Goal: Find specific page/section: Find specific page/section

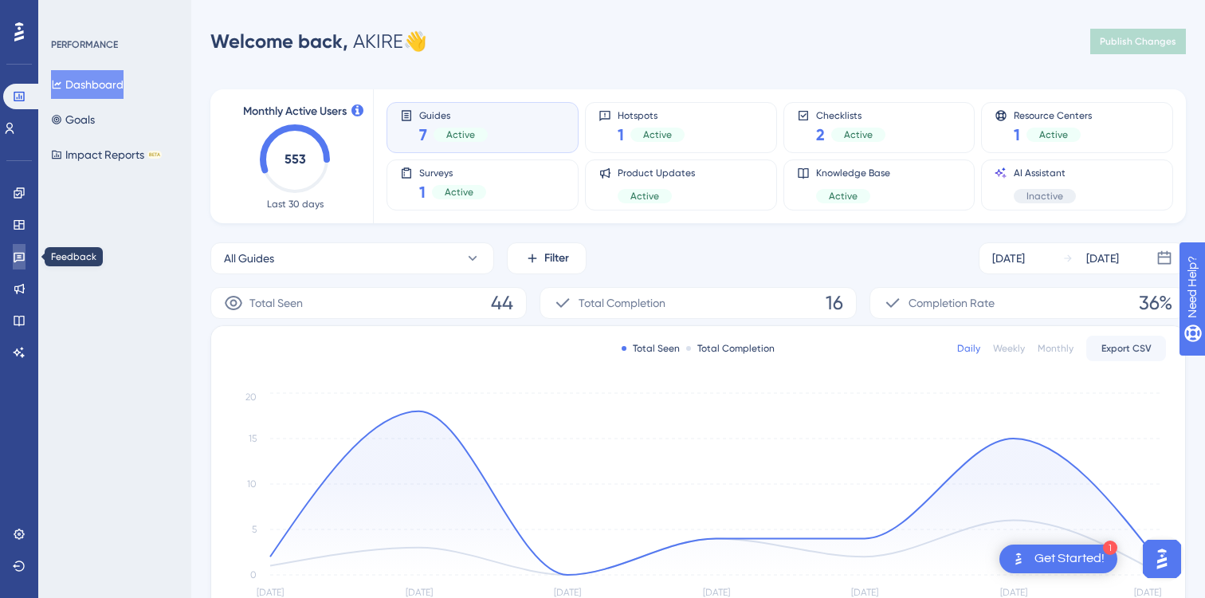
click at [14, 261] on icon at bounding box center [19, 256] width 13 height 13
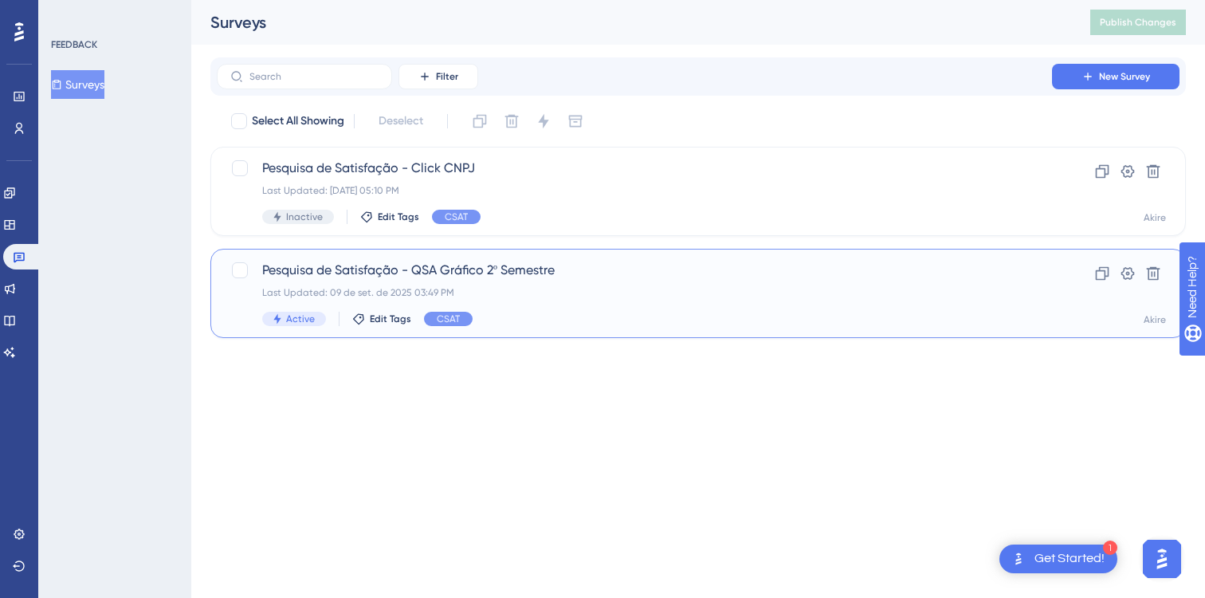
click at [531, 281] on div "Pesquisa de Satisfação - QSA Gráfico 2º Semestre Last Updated: [DATE] 03:49 PM …" at bounding box center [634, 293] width 744 height 65
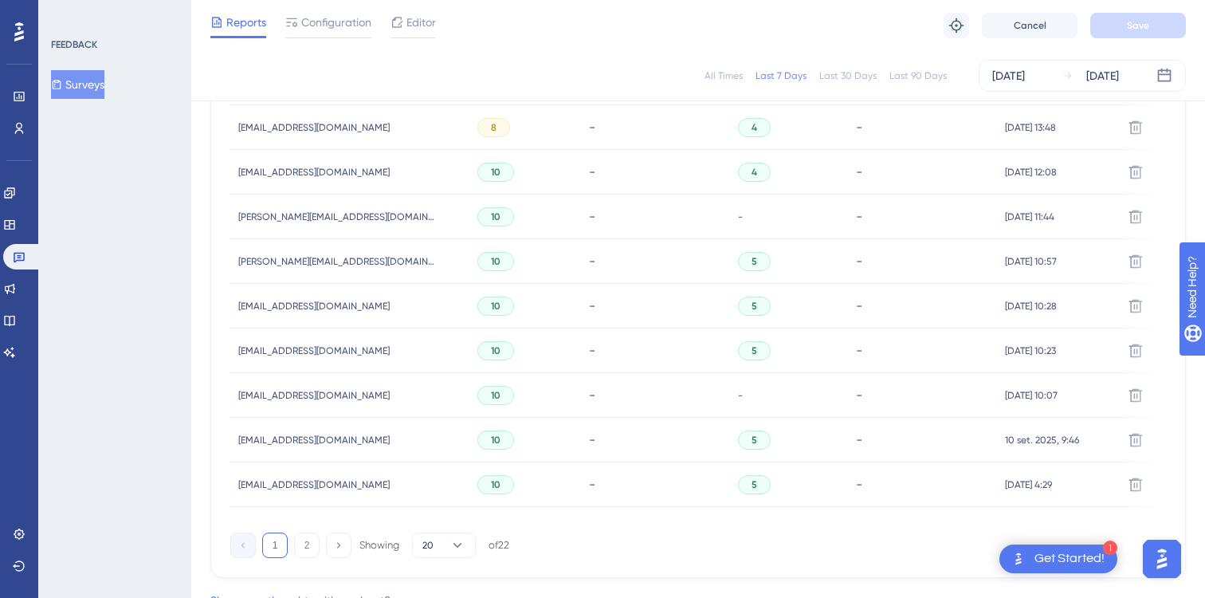
scroll to position [1083, 0]
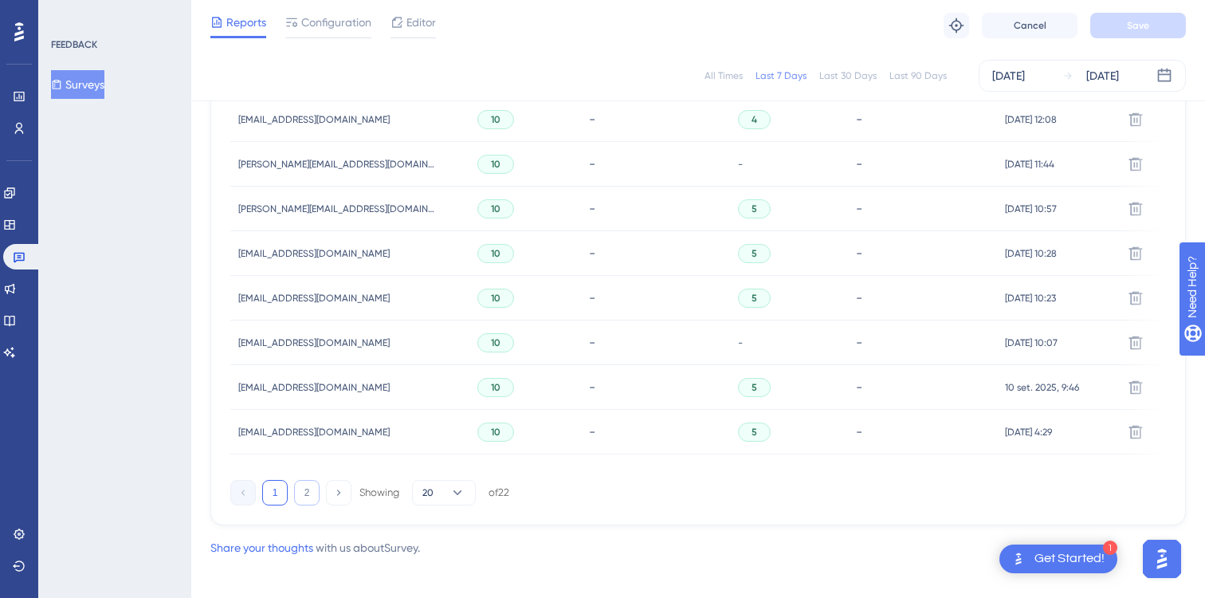
click at [302, 500] on button "2" at bounding box center [307, 493] width 26 height 26
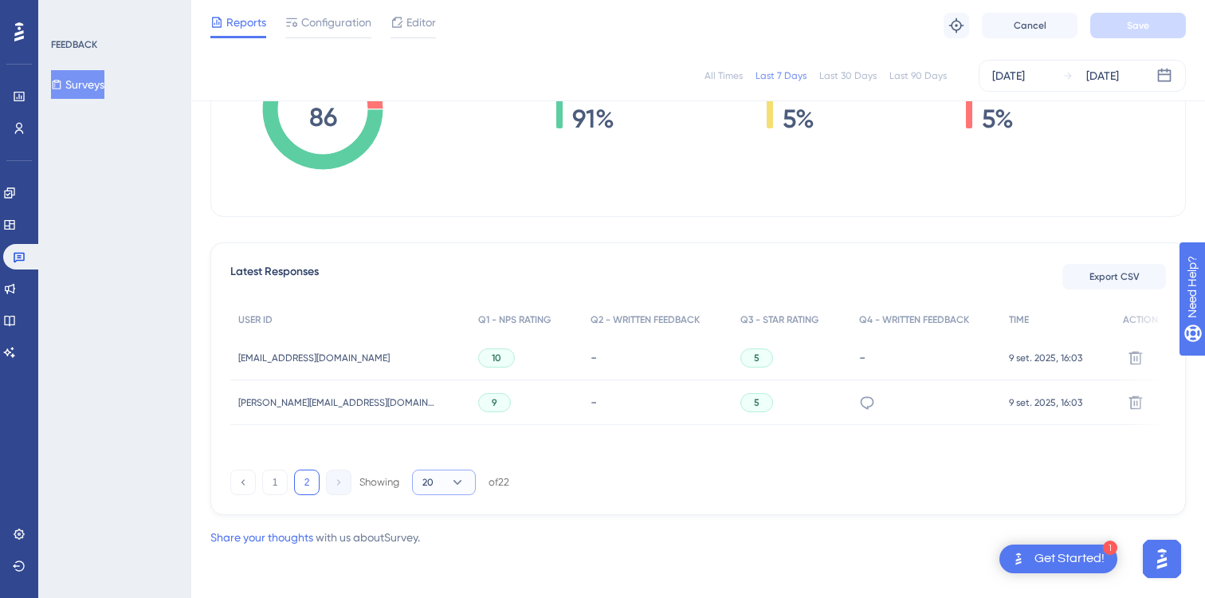
click at [443, 493] on button "20" at bounding box center [444, 482] width 64 height 26
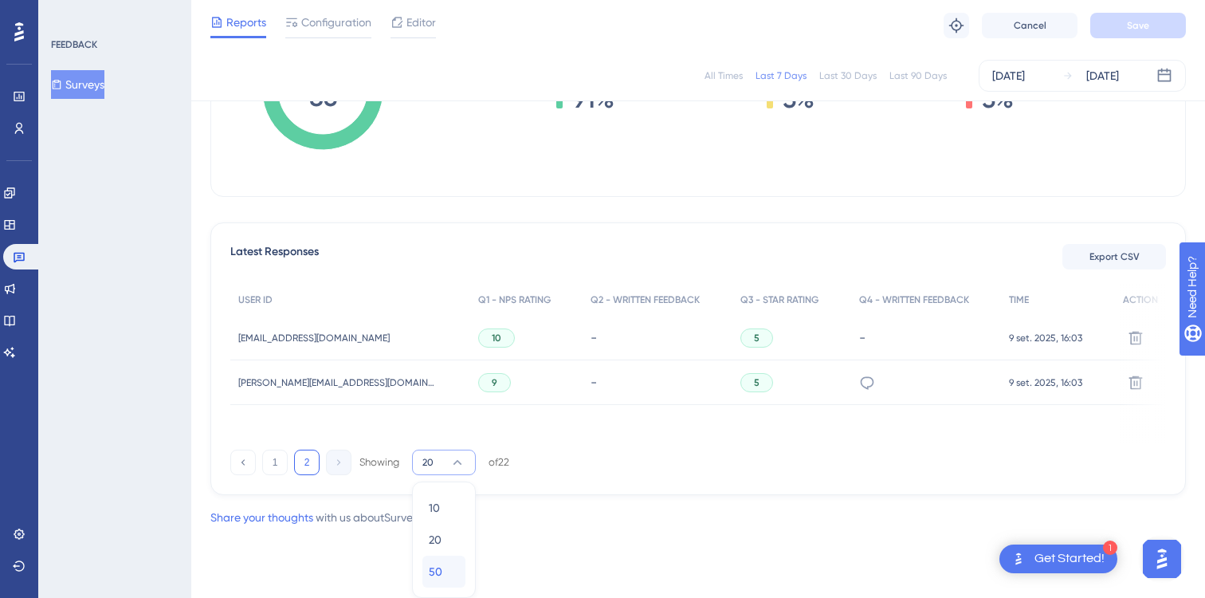
click at [437, 566] on span "50" at bounding box center [436, 571] width 14 height 19
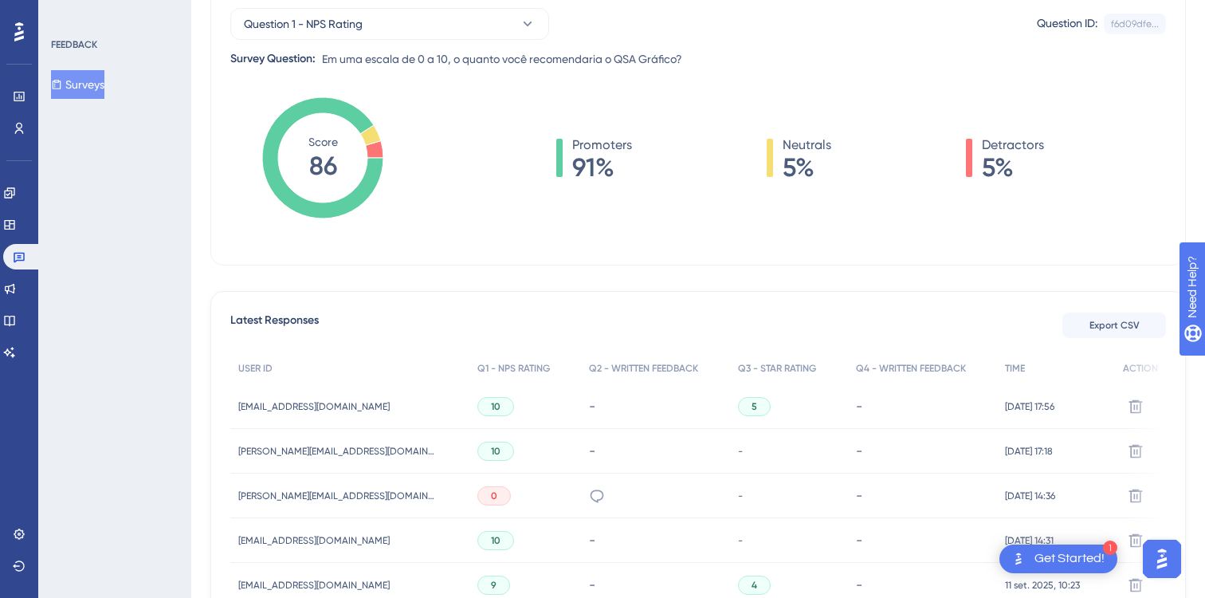
scroll to position [0, 0]
